Goal: Go to known website: Access a specific website the user already knows

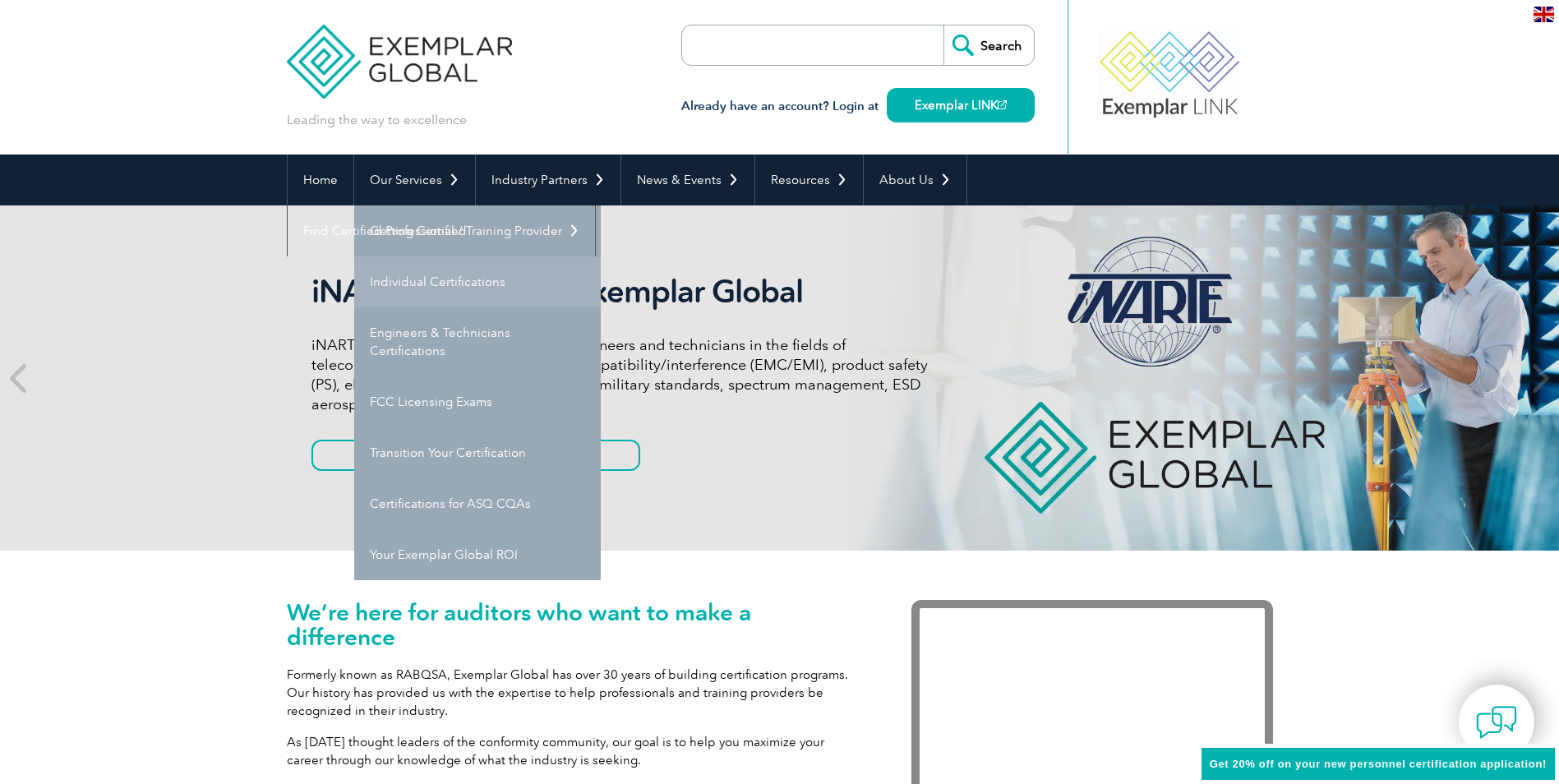
click at [439, 276] on link "Individual Certifications" at bounding box center [477, 282] width 247 height 51
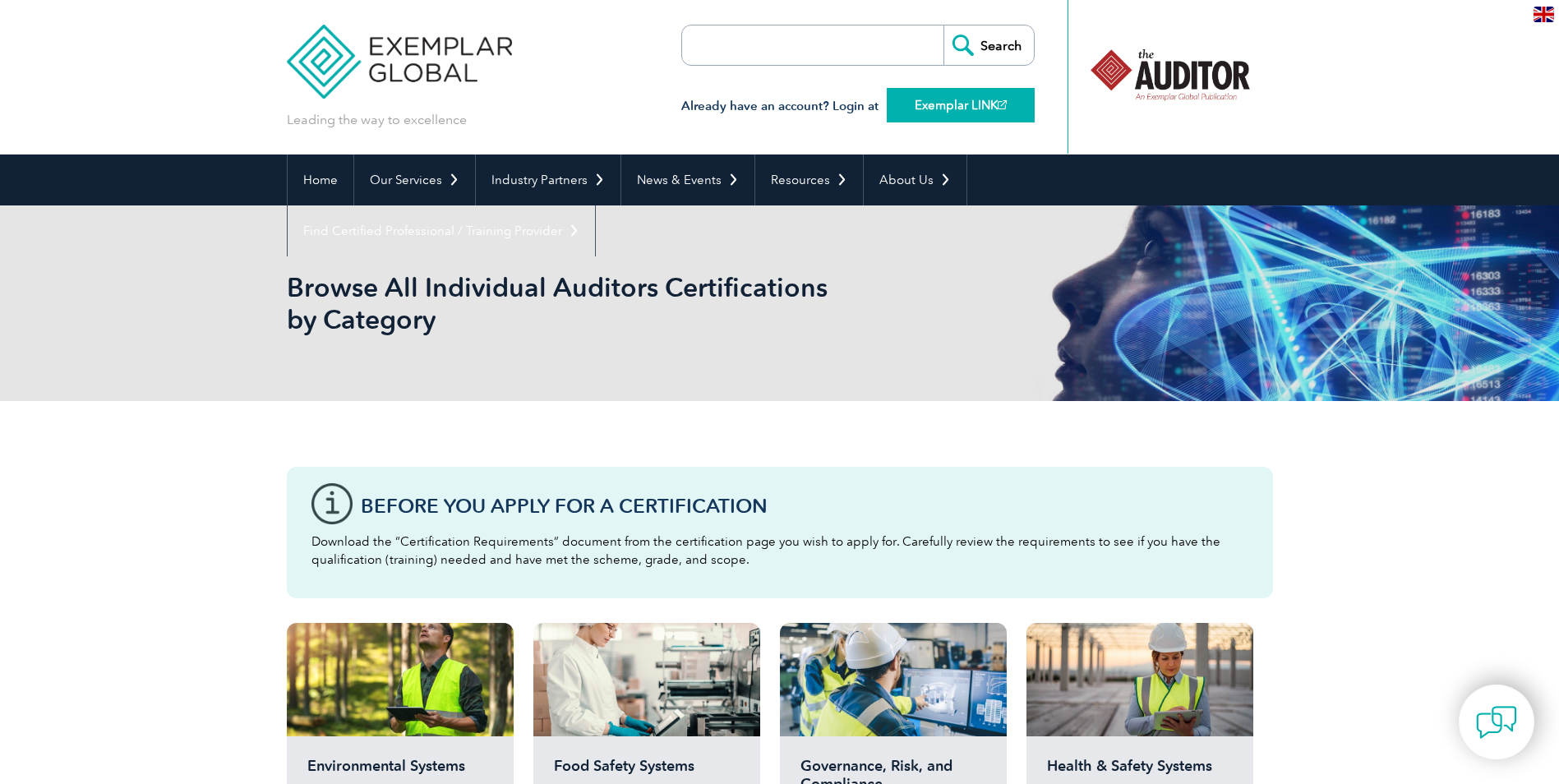
click at [955, 104] on link "Exemplar LINK" at bounding box center [960, 105] width 148 height 34
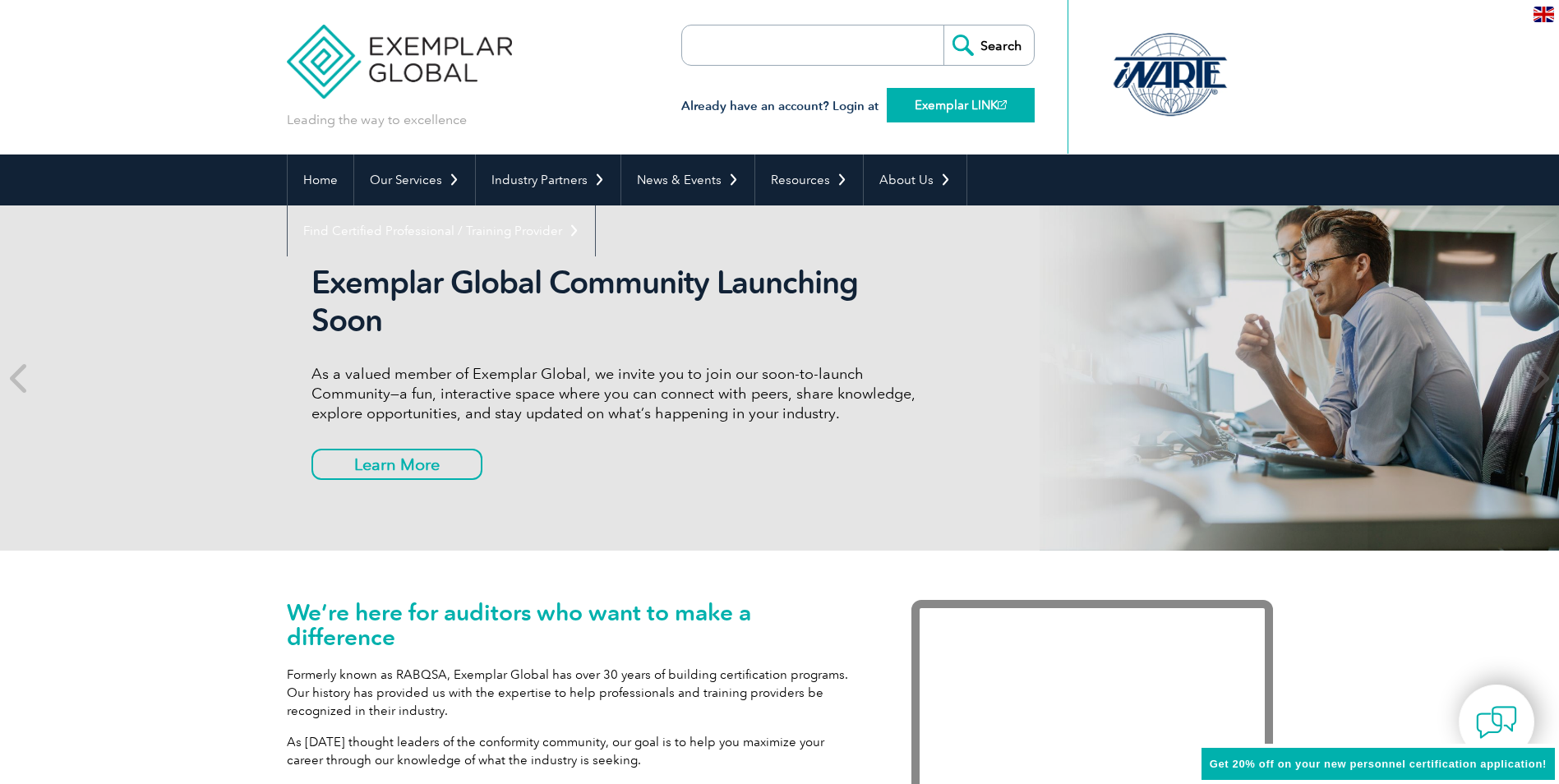
click at [977, 103] on link "Exemplar LINK" at bounding box center [960, 105] width 148 height 34
